Goal: Information Seeking & Learning: Learn about a topic

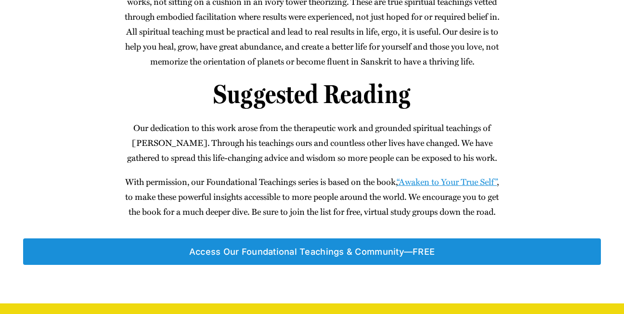
scroll to position [750, 0]
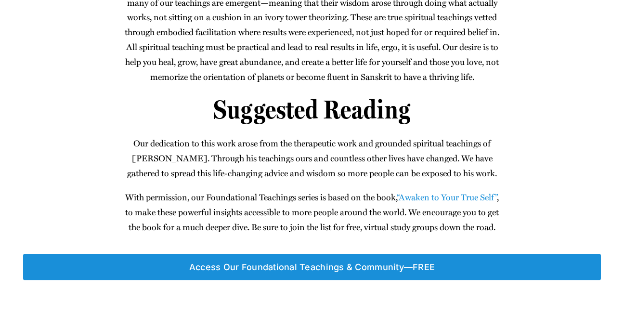
click at [439, 203] on link "“Awak­en to Your True Self”" at bounding box center [447, 197] width 100 height 13
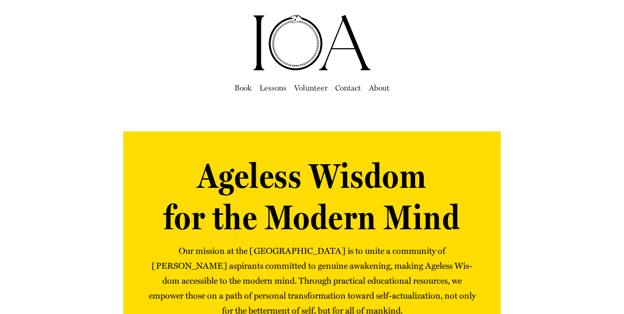
scroll to position [0, 0]
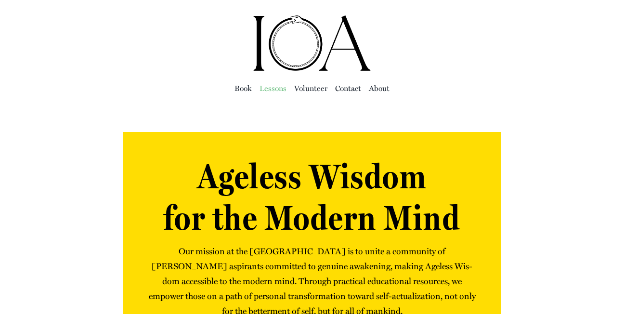
click at [268, 87] on span "Lessons" at bounding box center [273, 87] width 27 height 13
